Goal: Task Accomplishment & Management: Complete application form

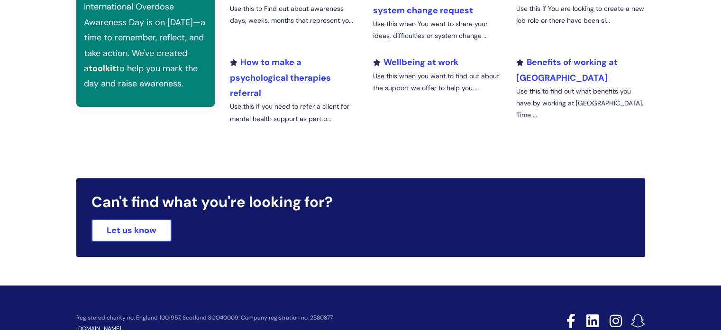
scroll to position [417, 0]
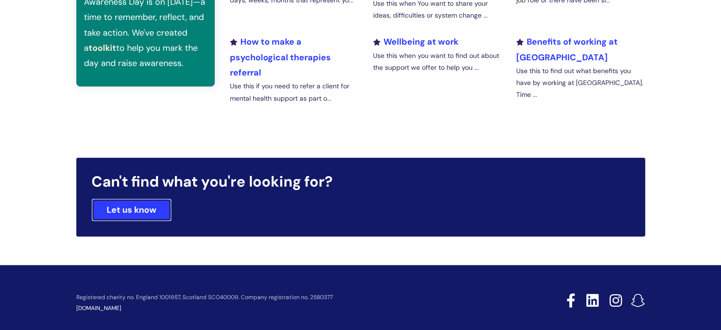
click at [144, 207] on link "Let us know" at bounding box center [132, 209] width 80 height 23
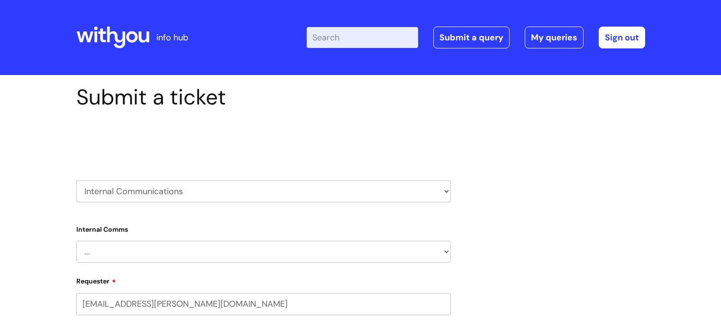
scroll to position [104, 0]
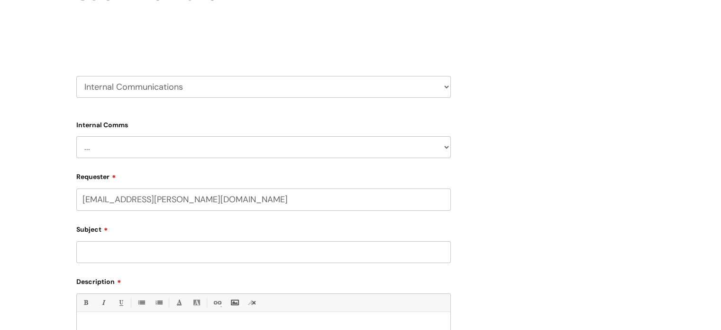
select select "80004286540"
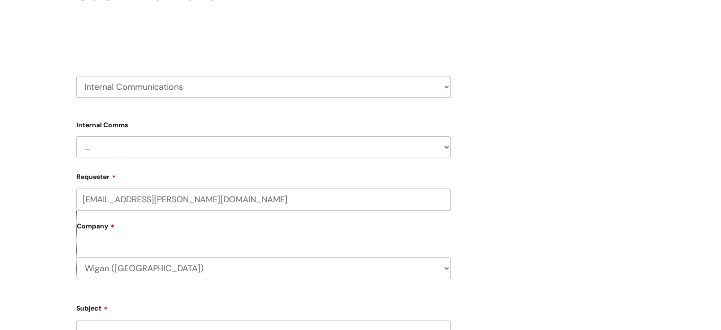
scroll to position [0, 0]
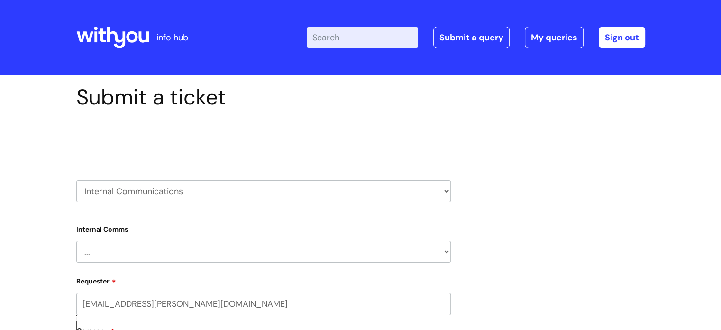
click at [181, 185] on select "HR / People IT and Support Clinical Drug Alerts Finance Accounts Data Support T…" at bounding box center [263, 191] width 375 height 22
select select "property_&_estates"
click at [76, 180] on select "HR / People IT and Support Clinical Drug Alerts Finance Accounts Data Support T…" at bounding box center [263, 191] width 375 height 22
select select "80004286540"
click at [181, 250] on select "... Facilities Support Lease/ Tenancy Agreements Health & Safety and Environmen…" at bounding box center [263, 252] width 375 height 22
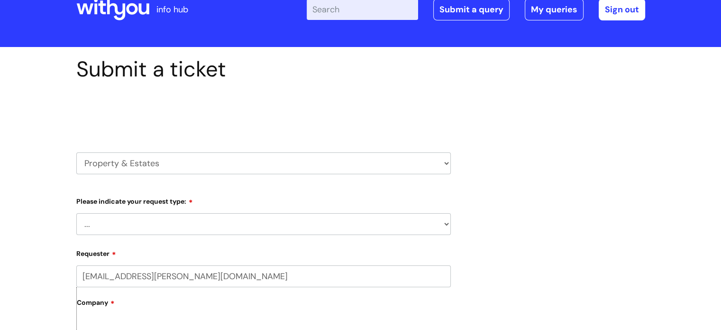
scroll to position [49, 0]
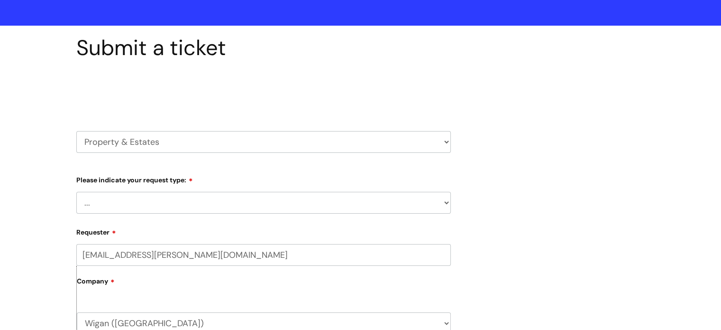
click at [166, 195] on select "... Facilities Support Lease/ Tenancy Agreements Health & Safety and Environmen…" at bounding box center [263, 203] width 375 height 22
select select "Health & Safety and Environmental"
click at [76, 192] on select "... Facilities Support Lease/ Tenancy Agreements Health & Safety and Environmen…" at bounding box center [263, 203] width 375 height 22
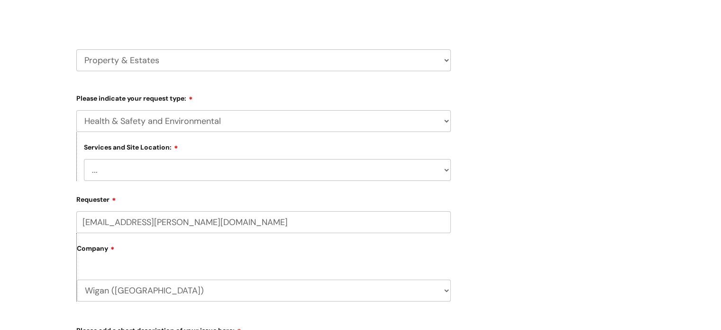
scroll to position [132, 0]
click at [185, 170] on select "... Cleethorpes Darlington Tubwell Darlington Coniscliffe Grimsby Preston Redca…" at bounding box center [267, 168] width 367 height 22
select select "Wigan Coops"
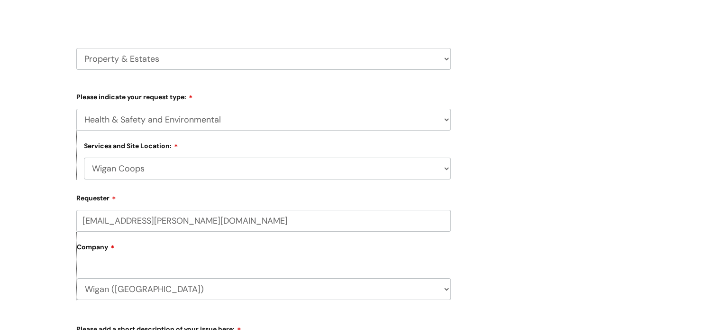
click at [84, 157] on select "... Cleethorpes Darlington Tubwell Darlington Coniscliffe Grimsby Preston Redca…" at bounding box center [267, 168] width 367 height 22
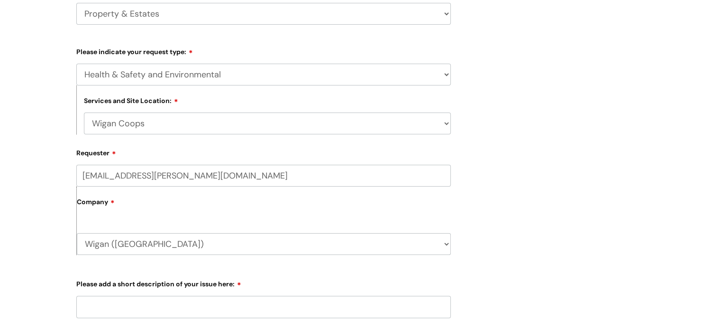
scroll to position [233, 0]
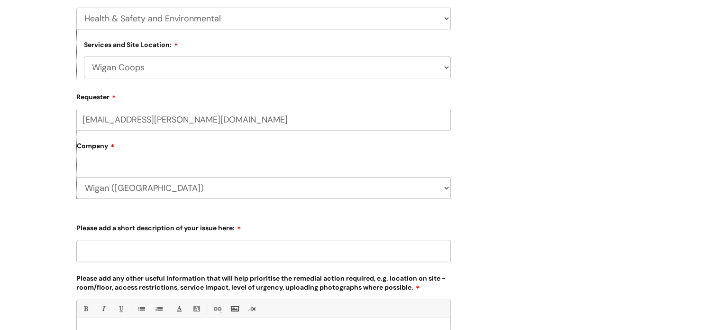
click at [194, 250] on input "Please add a short description of your issue here:" at bounding box center [263, 250] width 375 height 22
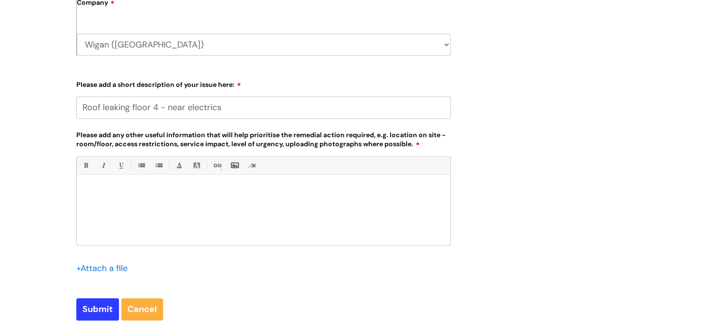
scroll to position [377, 0]
type input "Roof leaking floor 4 - near electrics"
click at [116, 261] on input "file" at bounding box center [99, 266] width 47 height 12
click at [144, 212] on div at bounding box center [264, 210] width 374 height 65
click at [100, 304] on input "Submit" at bounding box center [97, 308] width 43 height 22
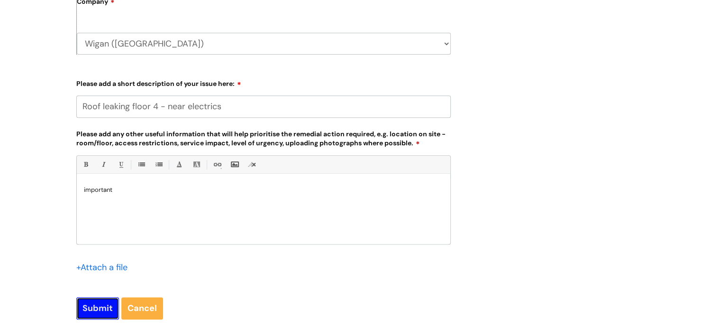
type input "Please Wait..."
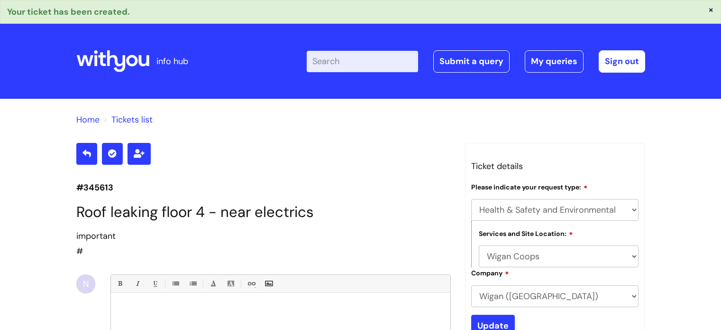
select select "Health & Safety and Environmental"
select select "Wigan Coops"
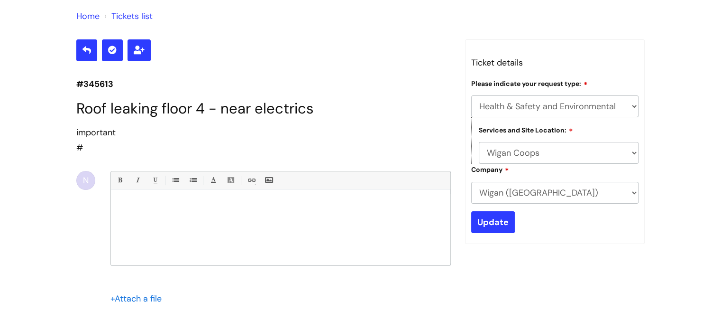
scroll to position [159, 0]
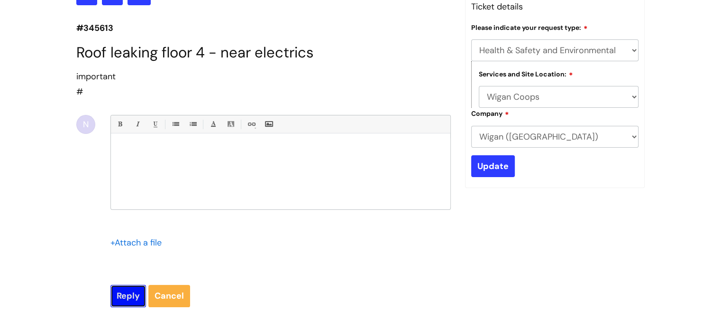
click at [136, 290] on input "Reply" at bounding box center [128, 295] width 36 height 22
type input "Please Wait..."
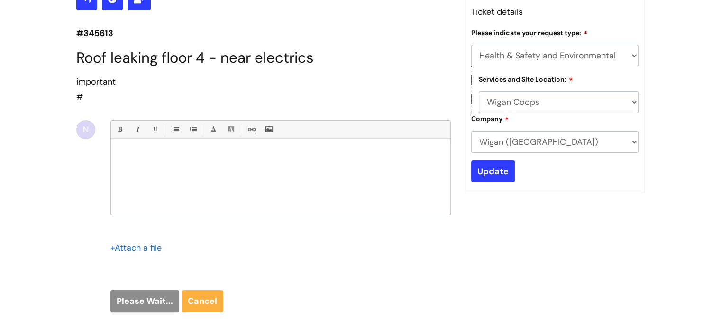
scroll to position [78, 0]
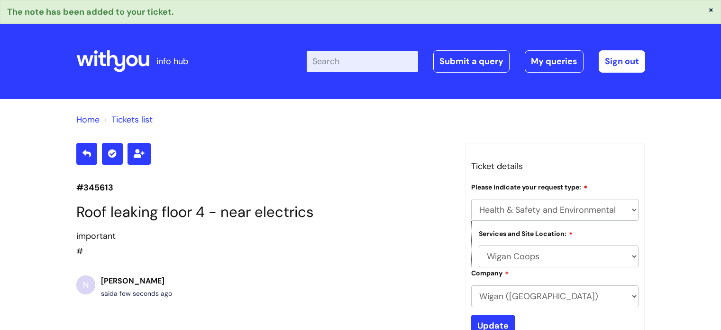
select select "Health & Safety and Environmental"
select select "Wigan Coops"
